Goal: Task Accomplishment & Management: Manage account settings

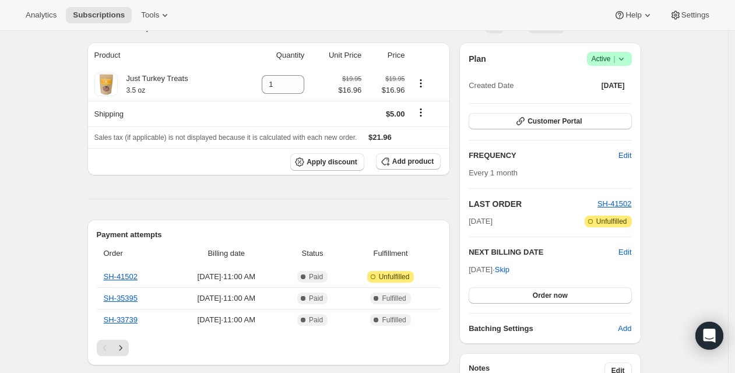
scroll to position [90, 0]
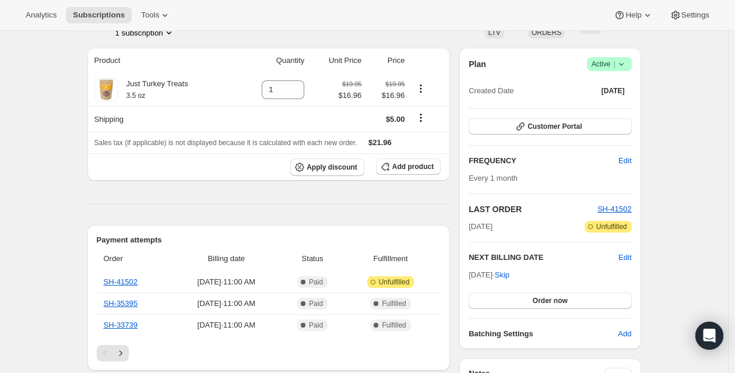
click at [627, 63] on icon at bounding box center [622, 64] width 12 height 12
click at [621, 87] on span "Pause subscription" at bounding box center [607, 87] width 64 height 9
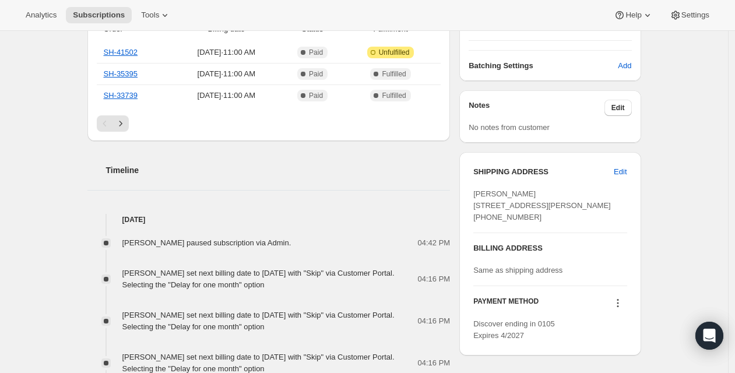
scroll to position [0, 0]
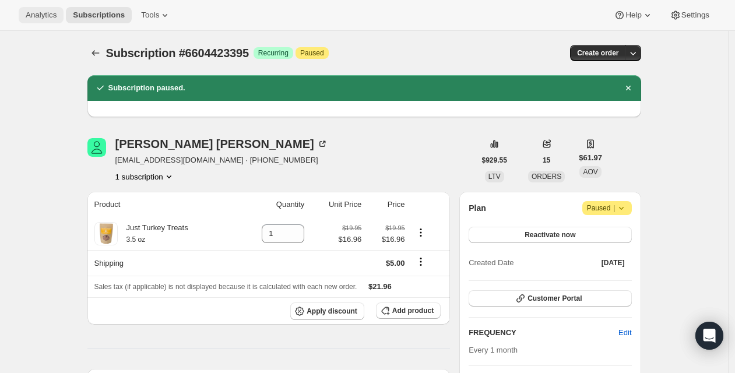
click at [34, 14] on span "Analytics" at bounding box center [41, 14] width 31 height 9
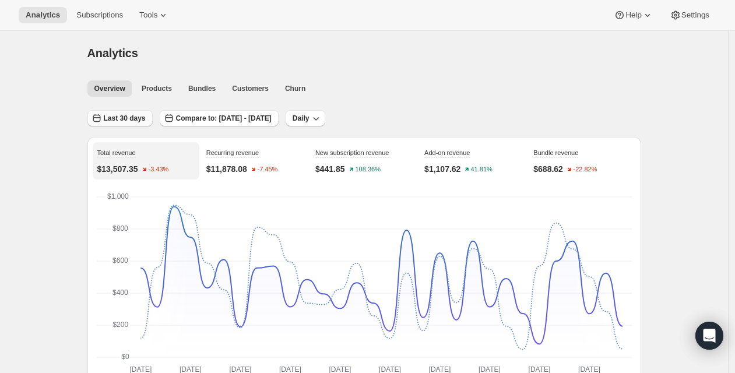
click at [136, 120] on span "Last 30 days" at bounding box center [125, 118] width 42 height 9
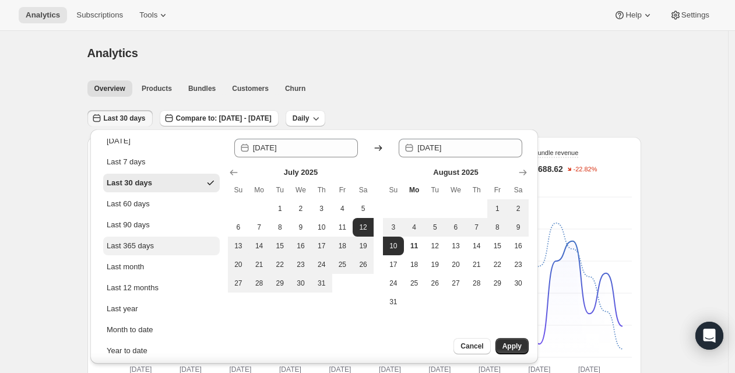
scroll to position [41, 0]
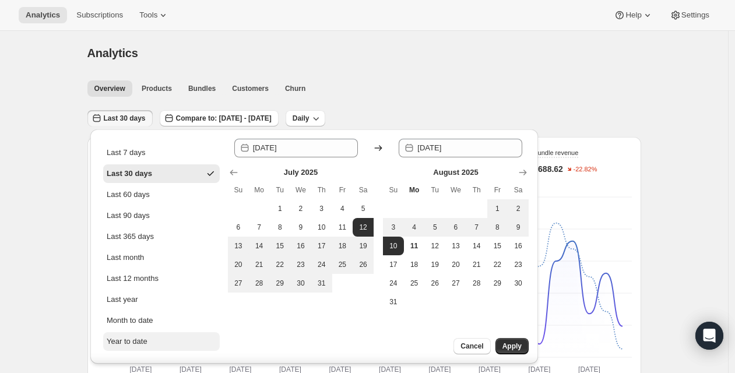
click at [153, 340] on button "Year to date" at bounding box center [161, 341] width 117 height 19
type input "[DATE]"
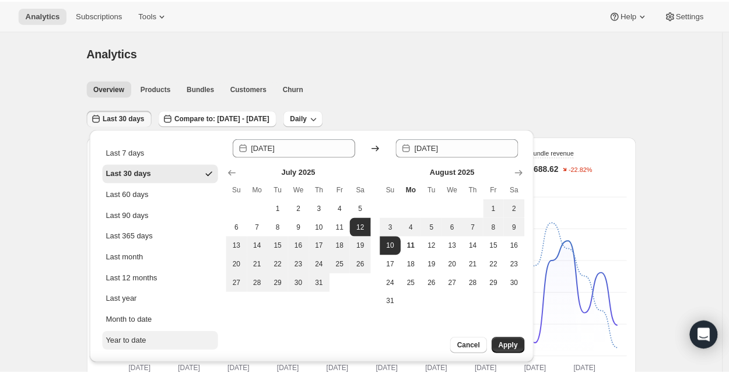
scroll to position [0, 0]
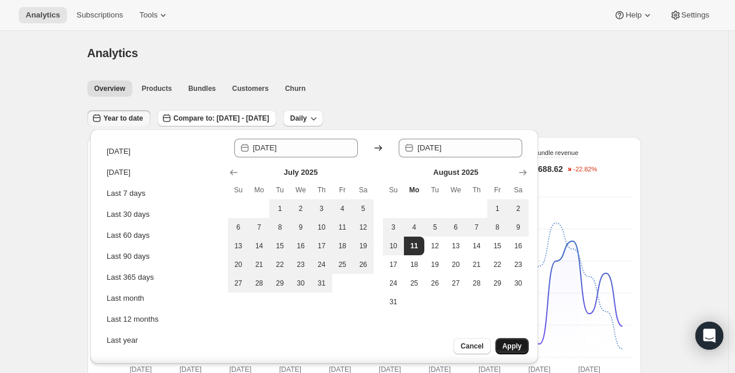
click at [516, 346] on span "Apply" at bounding box center [512, 346] width 19 height 9
